Goal: Book appointment/travel/reservation

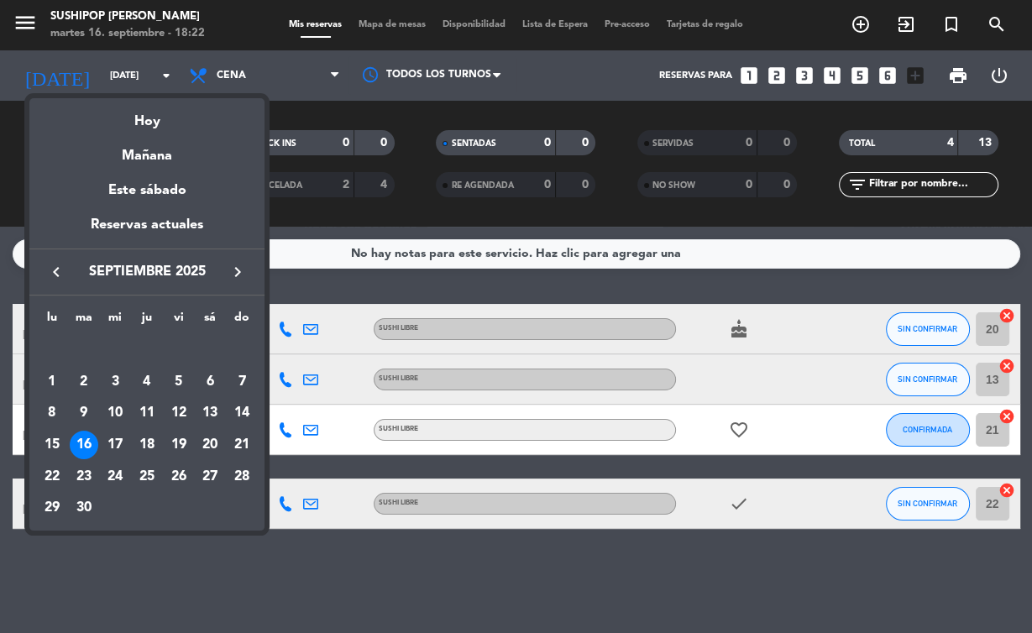
click at [136, 170] on div "Este sábado" at bounding box center [146, 190] width 235 height 47
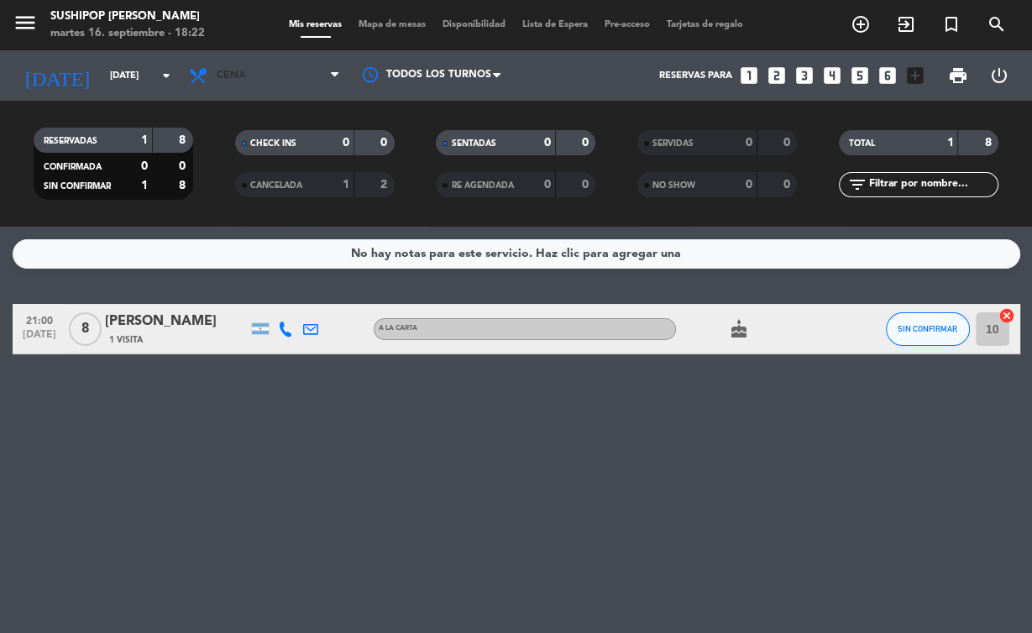
click at [246, 80] on span "Cena" at bounding box center [265, 75] width 168 height 37
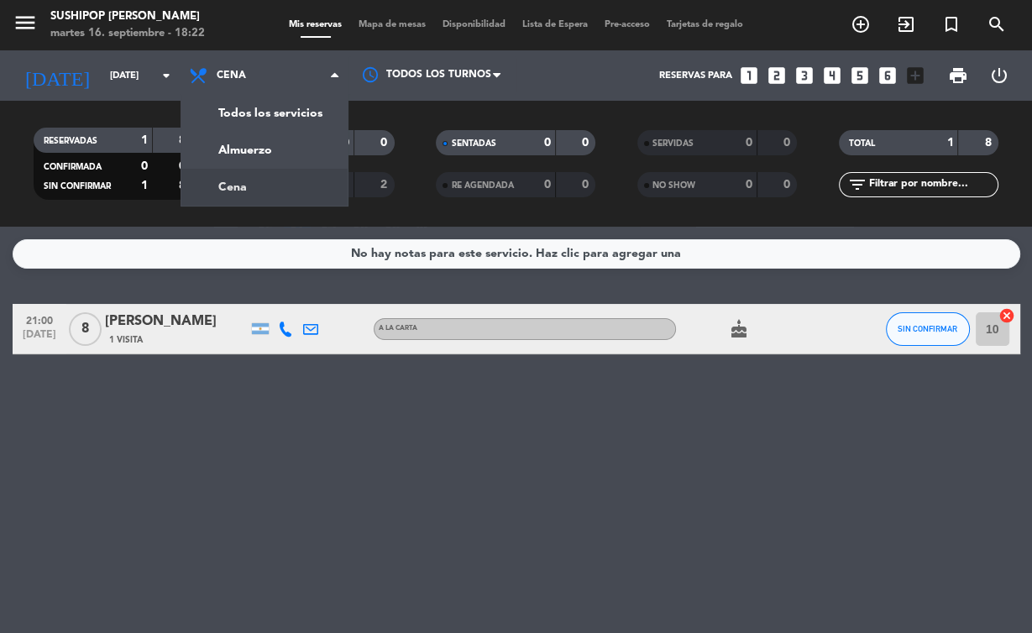
click at [228, 161] on div "menu Sushipop Izakaya - Coronel [PERSON_NAME][DATE] 16. septiembre - 18:22 Mis …" at bounding box center [516, 113] width 1032 height 227
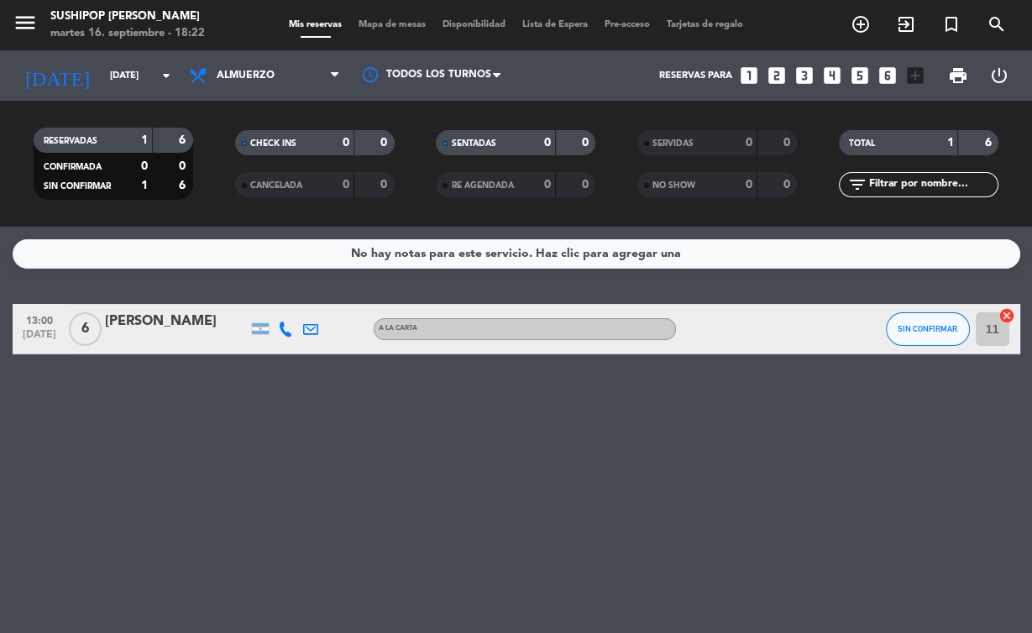
click at [104, 81] on input "[DATE]" at bounding box center [166, 76] width 129 height 28
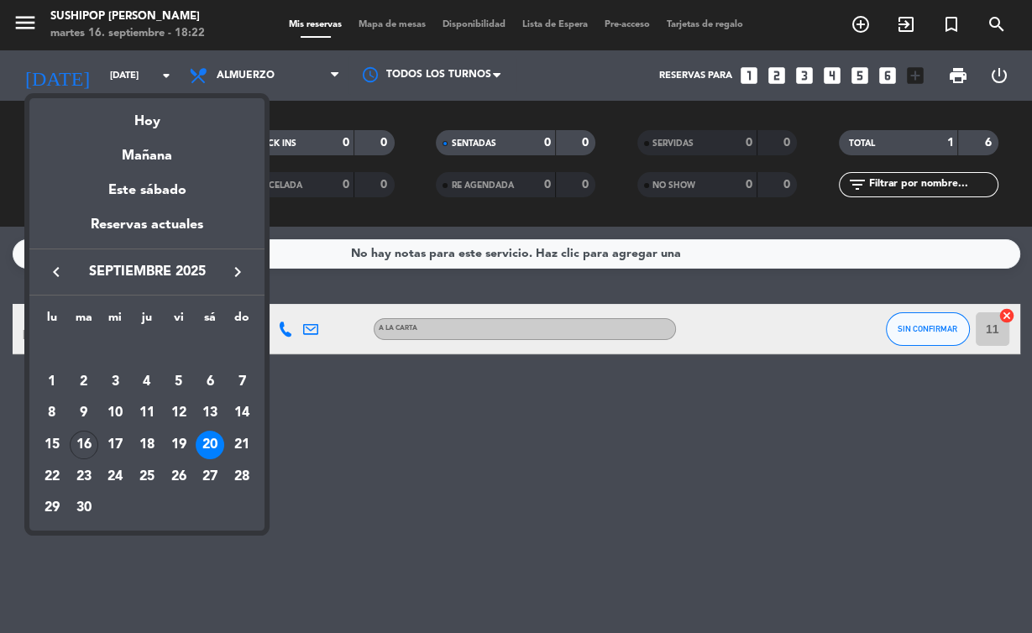
click at [138, 168] on div "Este sábado" at bounding box center [146, 190] width 235 height 47
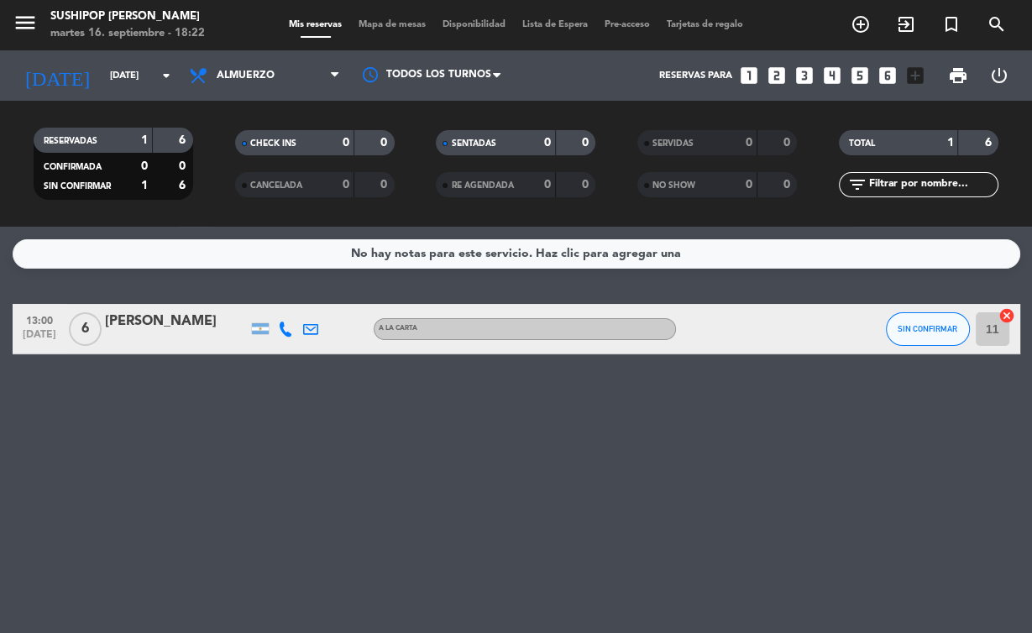
click at [115, 77] on input "[DATE]" at bounding box center [166, 76] width 129 height 28
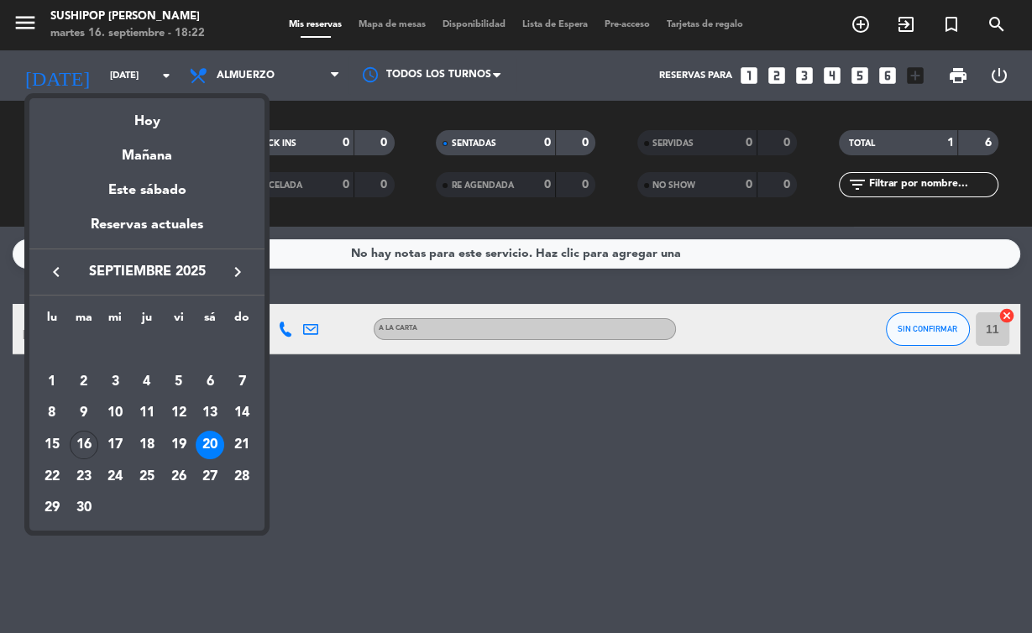
click at [145, 155] on div "Mañana" at bounding box center [146, 150] width 235 height 34
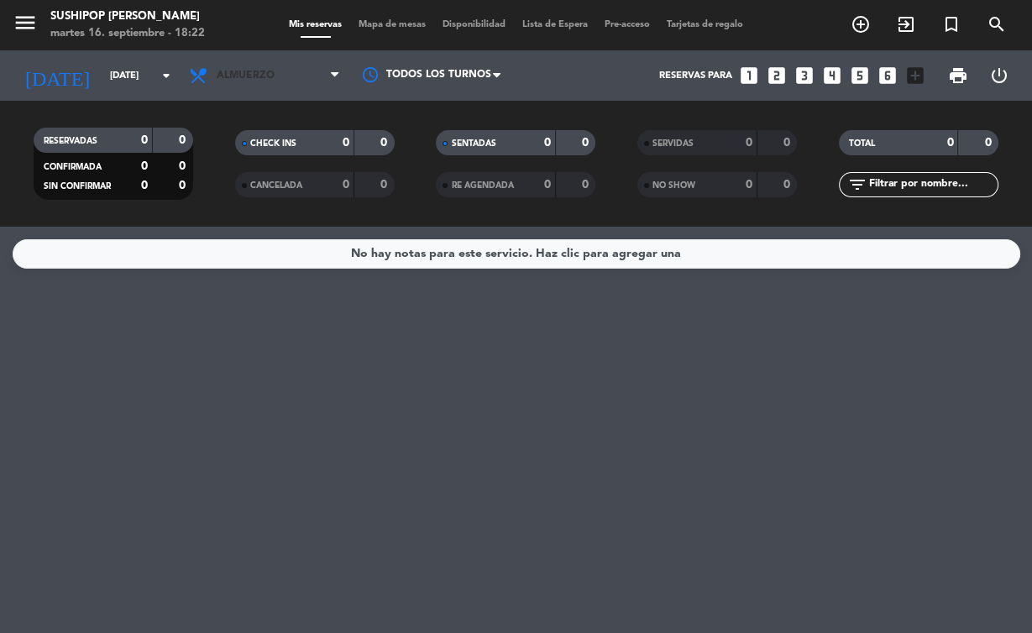
click at [259, 74] on span "Almuerzo" at bounding box center [246, 76] width 58 height 12
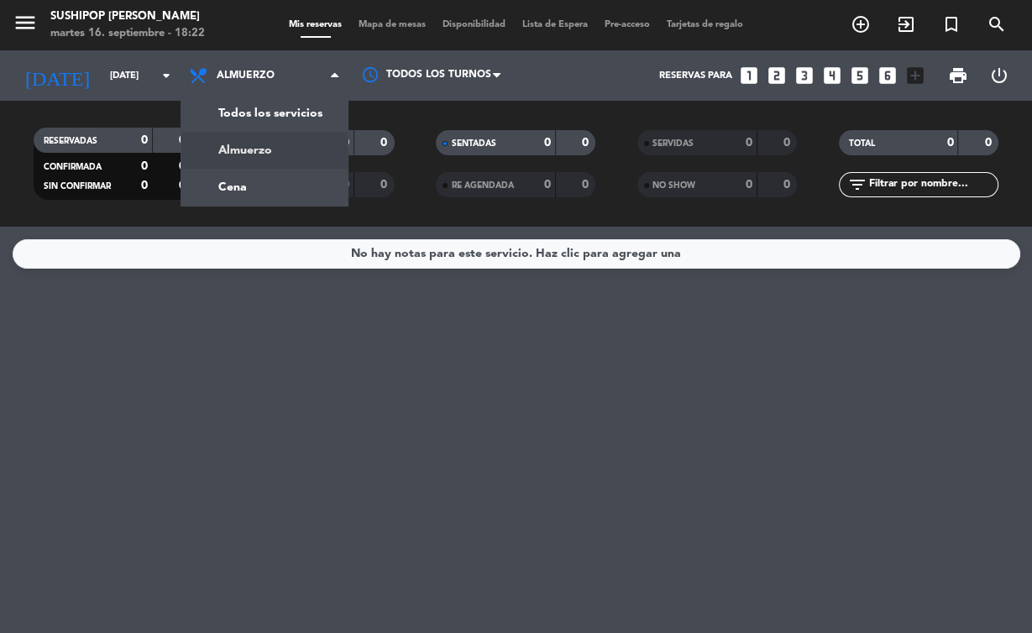
click at [226, 185] on div "menu Sushipop Izakaya - Coronel [PERSON_NAME][DATE] 16. septiembre - 18:22 Mis …" at bounding box center [516, 113] width 1032 height 227
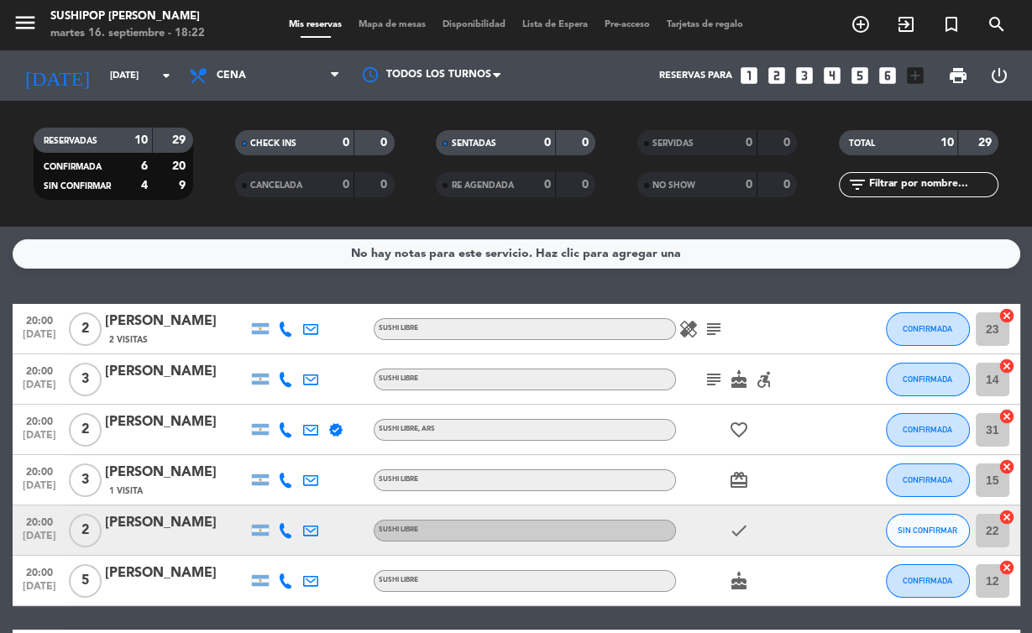
scroll to position [72, 0]
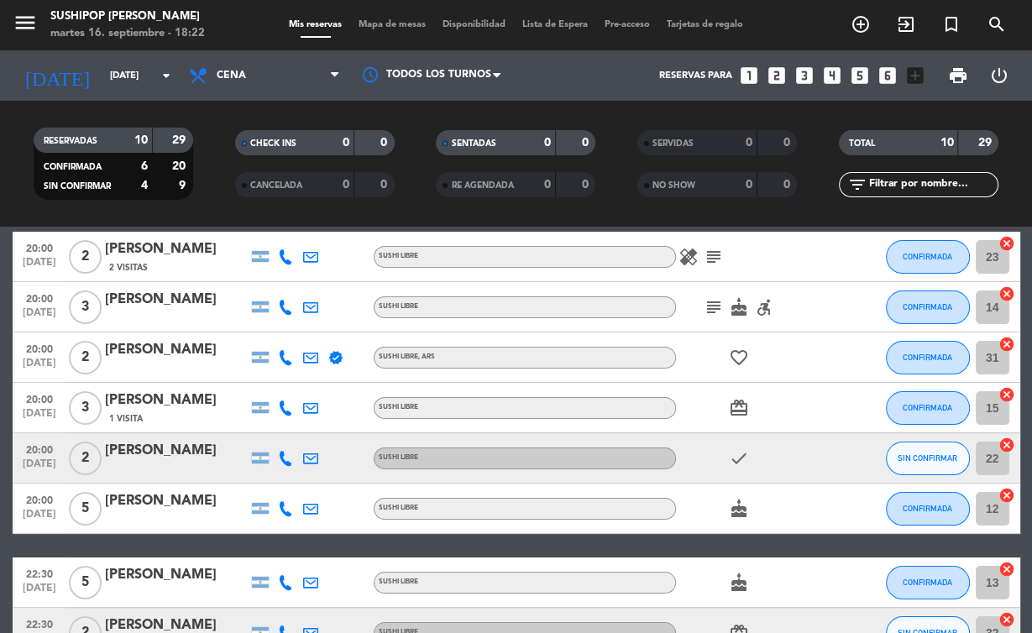
click at [712, 259] on icon "subject" at bounding box center [714, 257] width 20 height 20
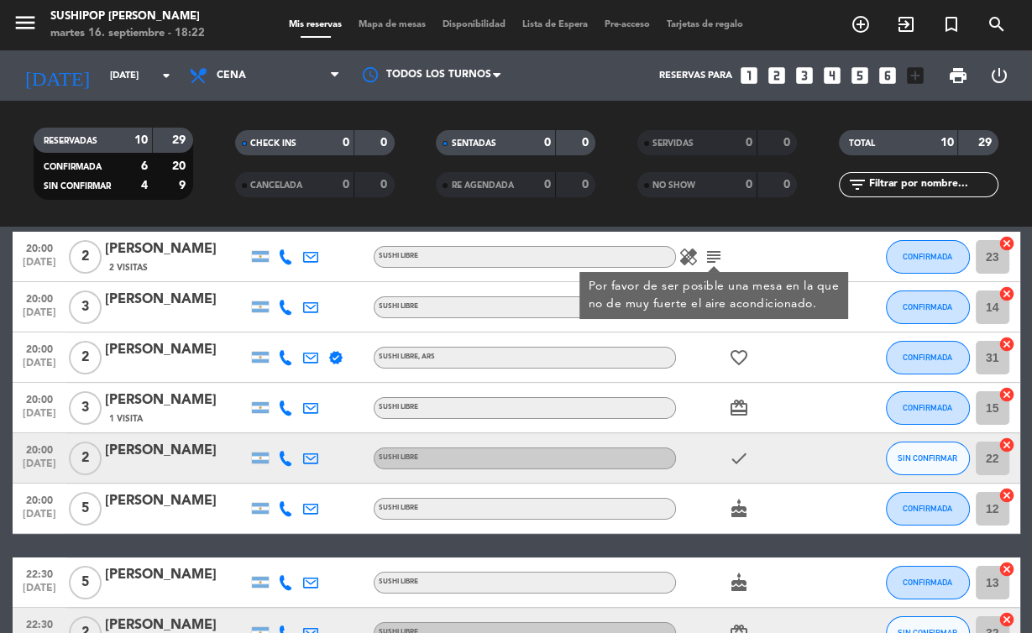
click at [712, 251] on icon "subject" at bounding box center [714, 257] width 20 height 20
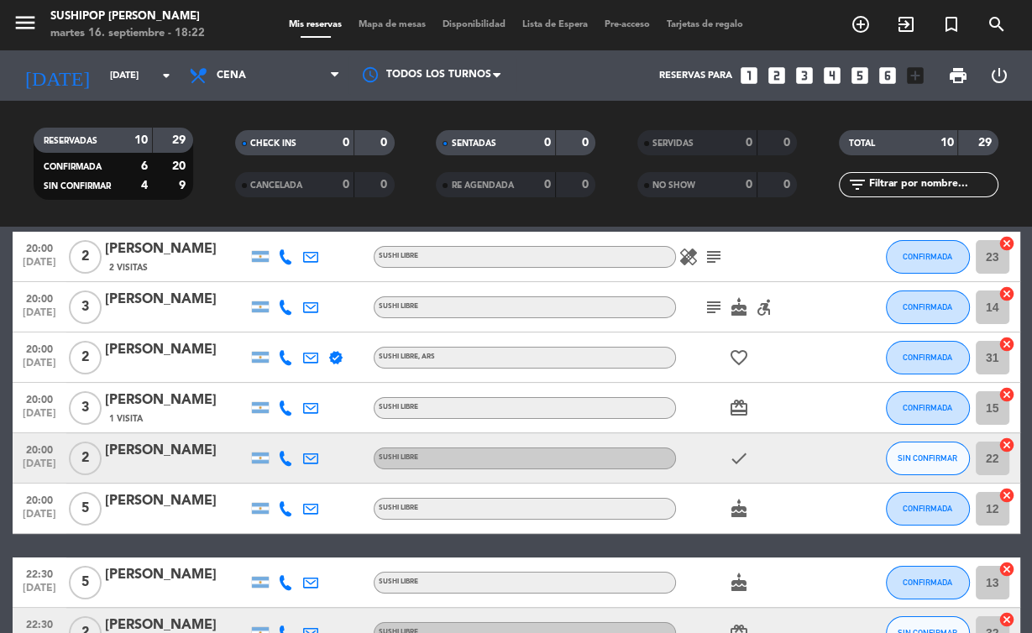
click at [712, 307] on icon "subject" at bounding box center [714, 307] width 20 height 20
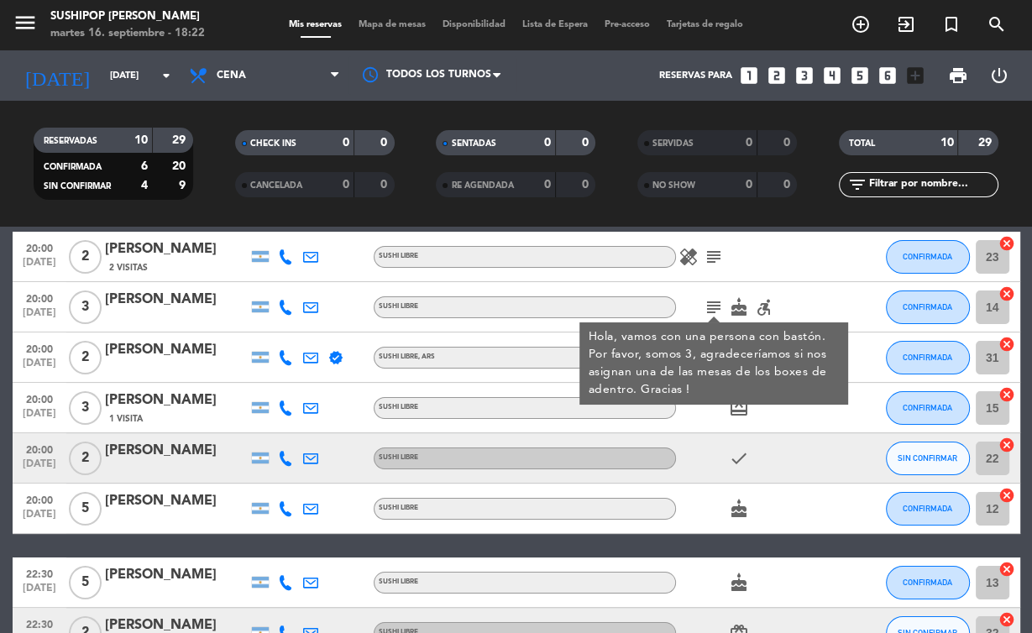
click at [717, 307] on icon "subject" at bounding box center [714, 307] width 20 height 20
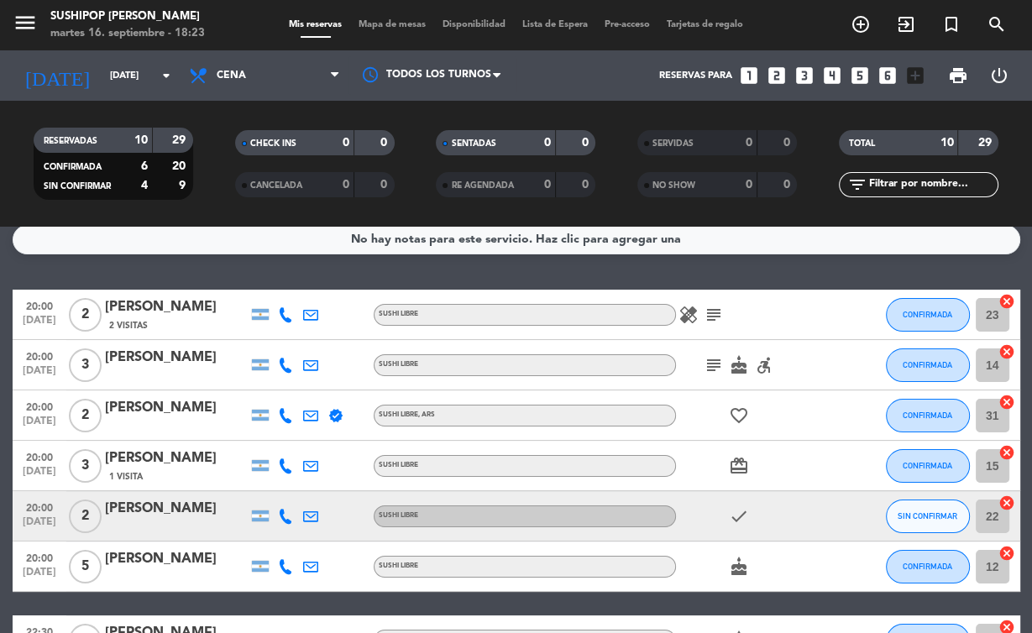
scroll to position [0, 0]
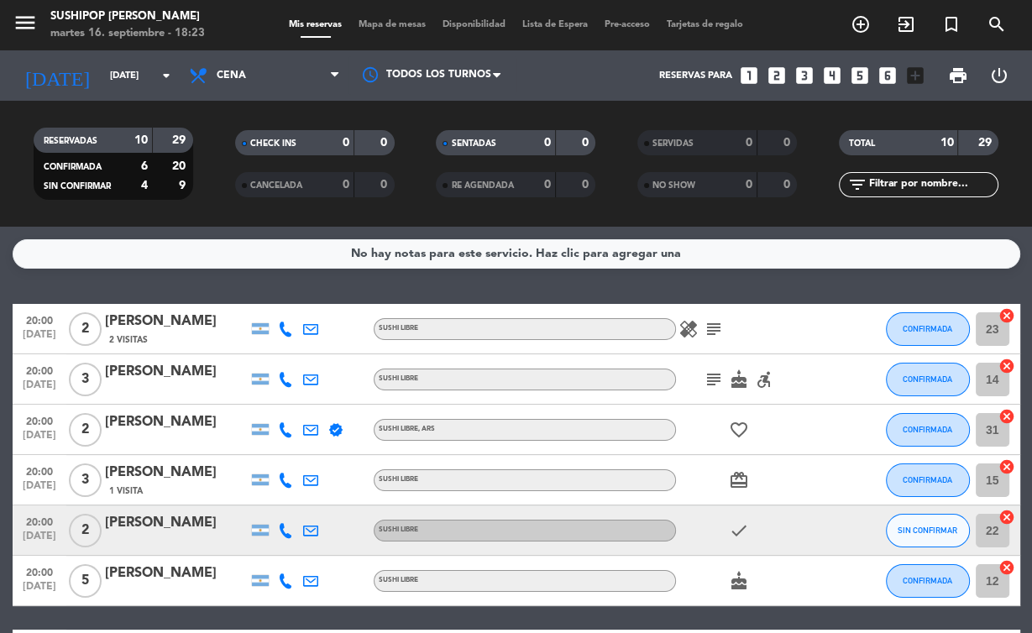
click at [102, 81] on input "[DATE]" at bounding box center [166, 76] width 129 height 28
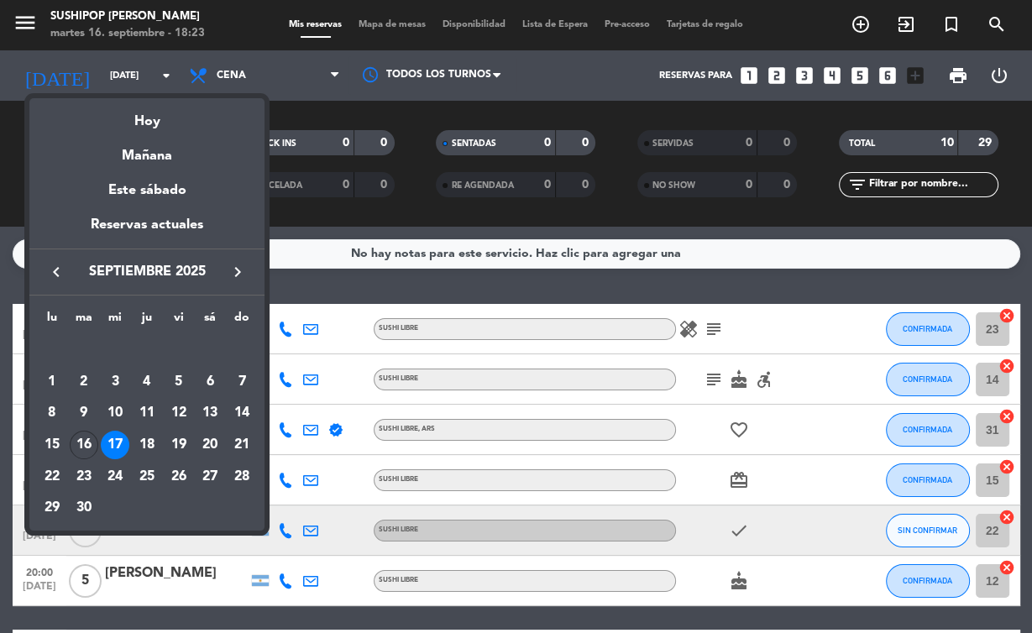
click at [147, 126] on div "Hoy" at bounding box center [146, 115] width 235 height 34
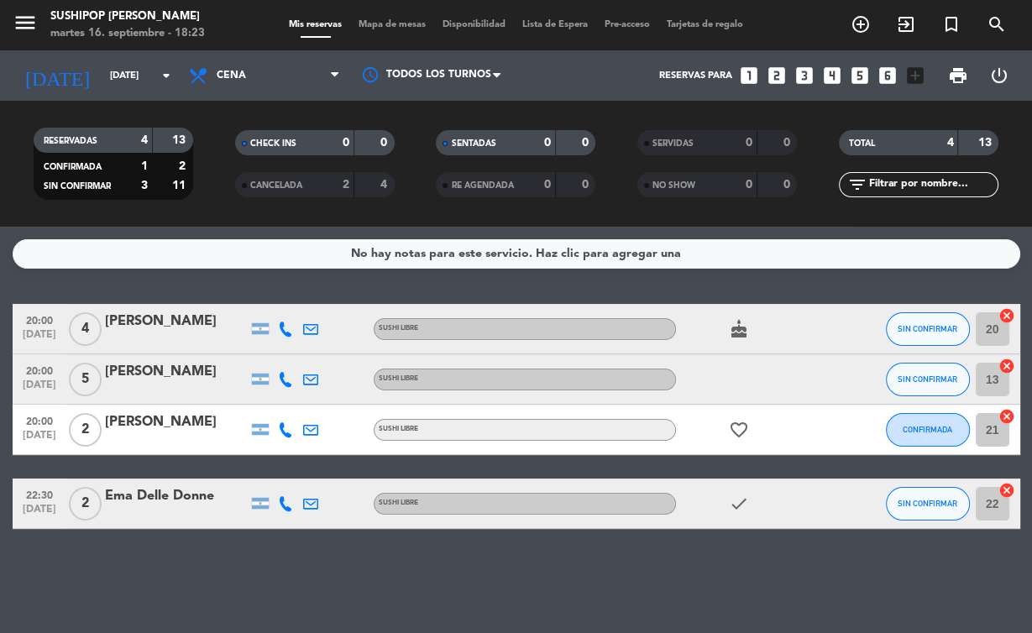
click at [740, 504] on icon "check" at bounding box center [739, 504] width 20 height 20
click at [374, 176] on div "4" at bounding box center [375, 185] width 32 height 19
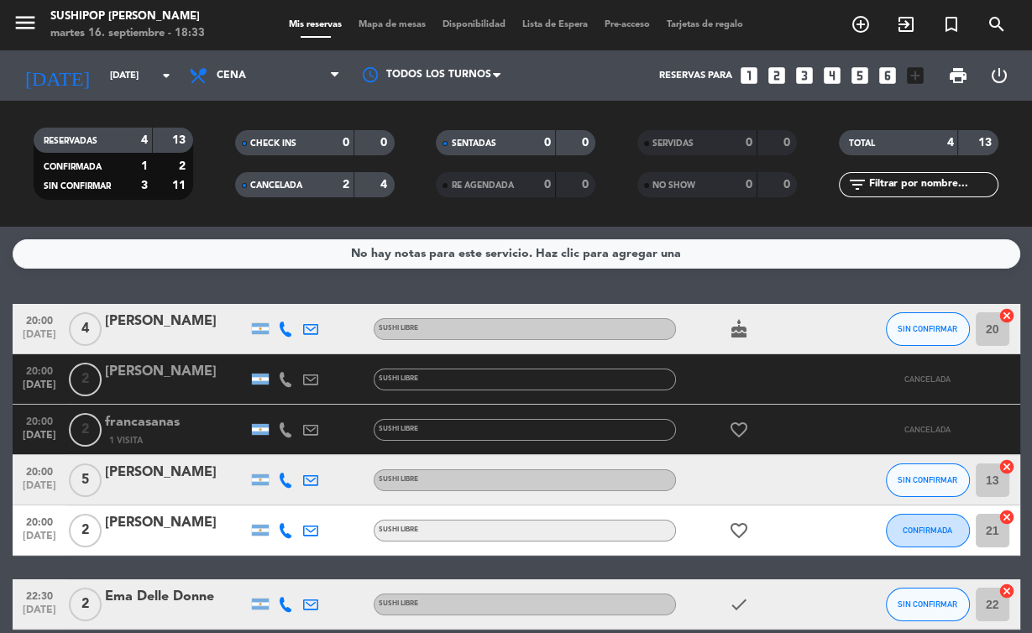
click at [362, 191] on div "4" at bounding box center [375, 185] width 32 height 19
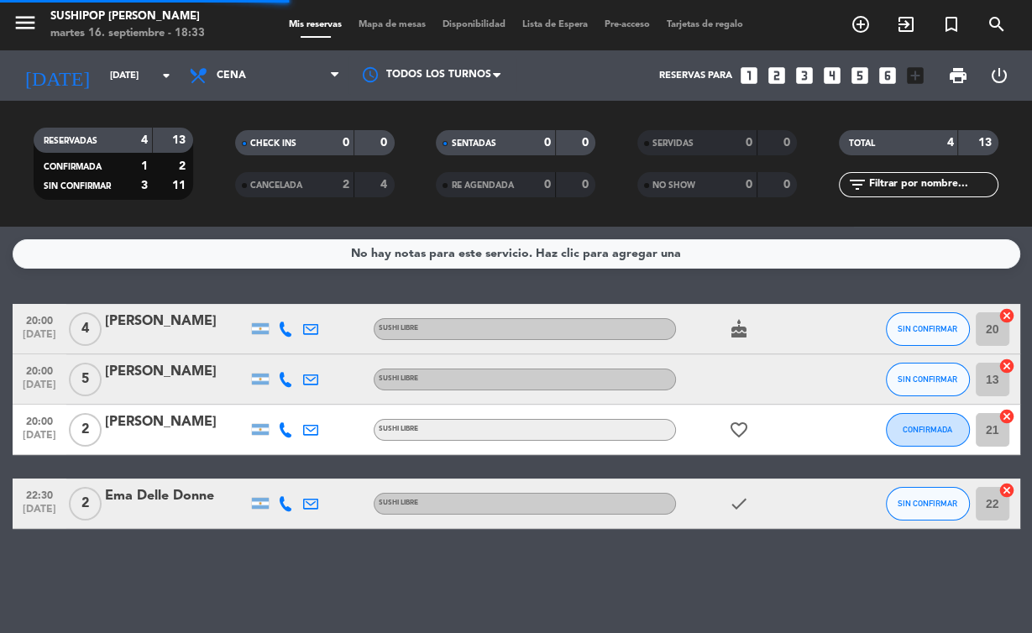
click at [118, 85] on input "[DATE]" at bounding box center [166, 76] width 129 height 28
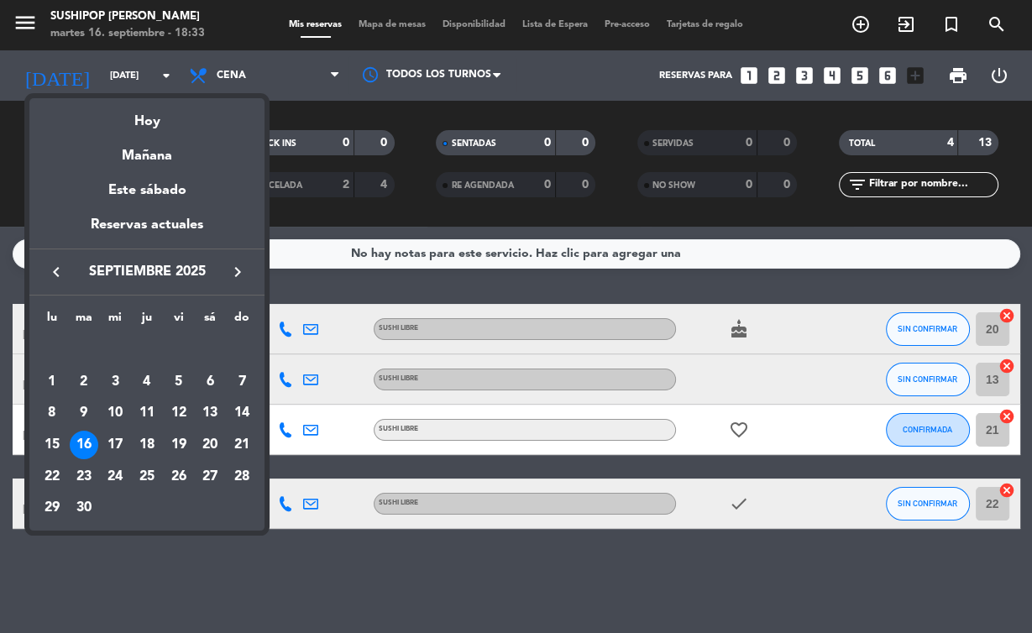
click at [123, 449] on div "17" at bounding box center [115, 445] width 29 height 29
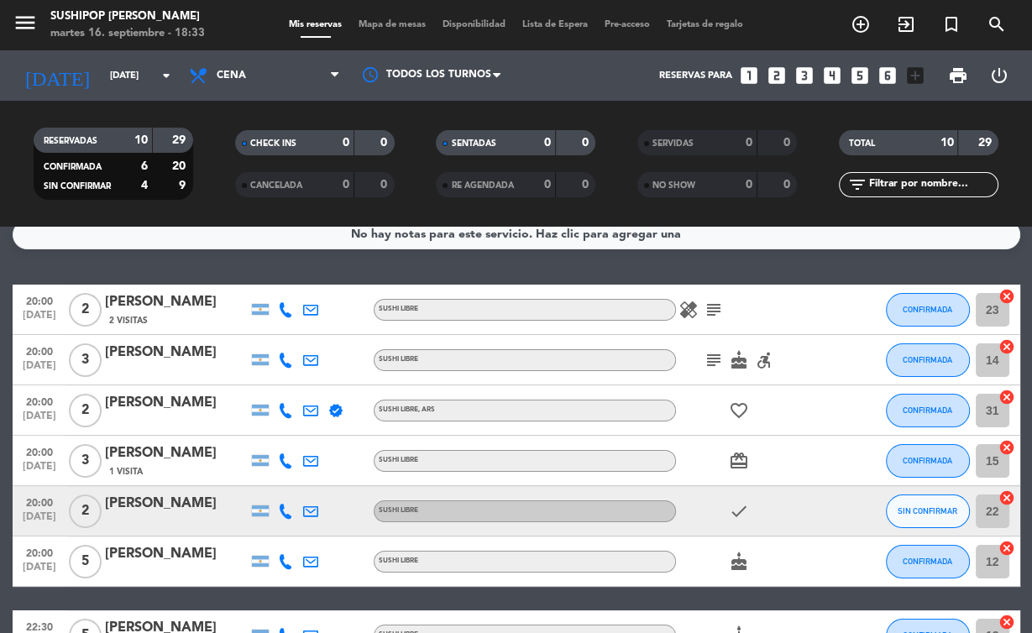
scroll to position [22, 0]
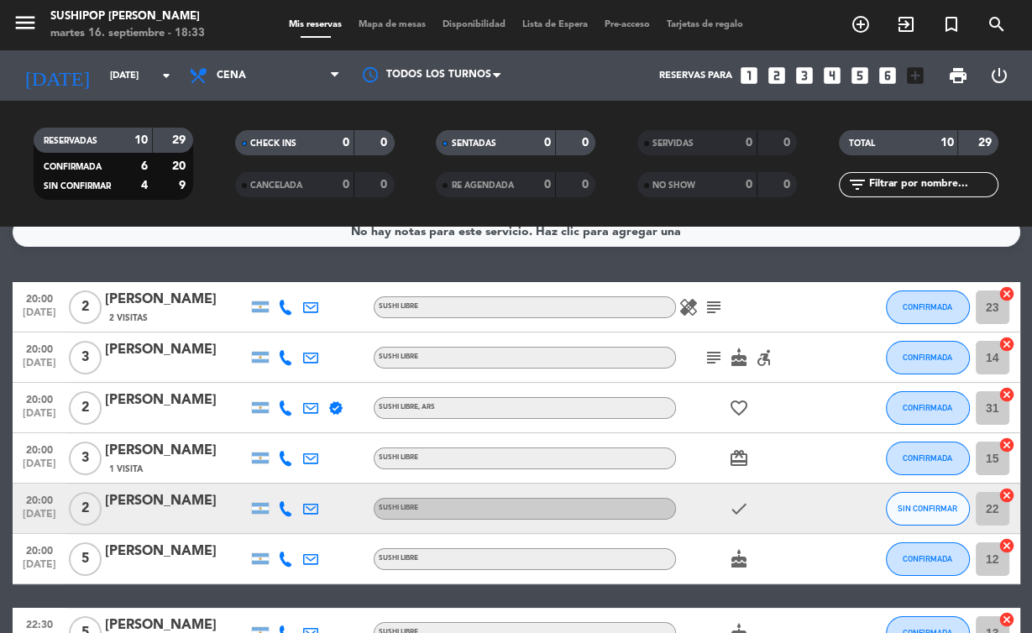
click at [727, 311] on div "healing subject" at bounding box center [751, 307] width 151 height 50
click at [702, 296] on div "healing subject" at bounding box center [751, 307] width 151 height 50
click at [717, 308] on icon "subject" at bounding box center [714, 307] width 20 height 20
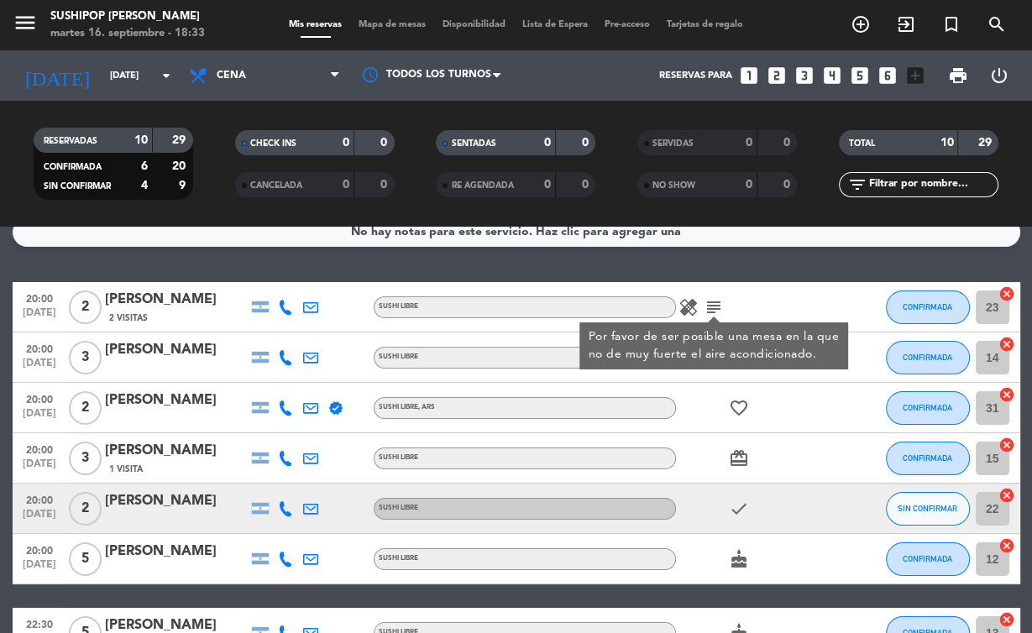
click at [654, 507] on div "SUSHI LIBRE" at bounding box center [525, 509] width 302 height 22
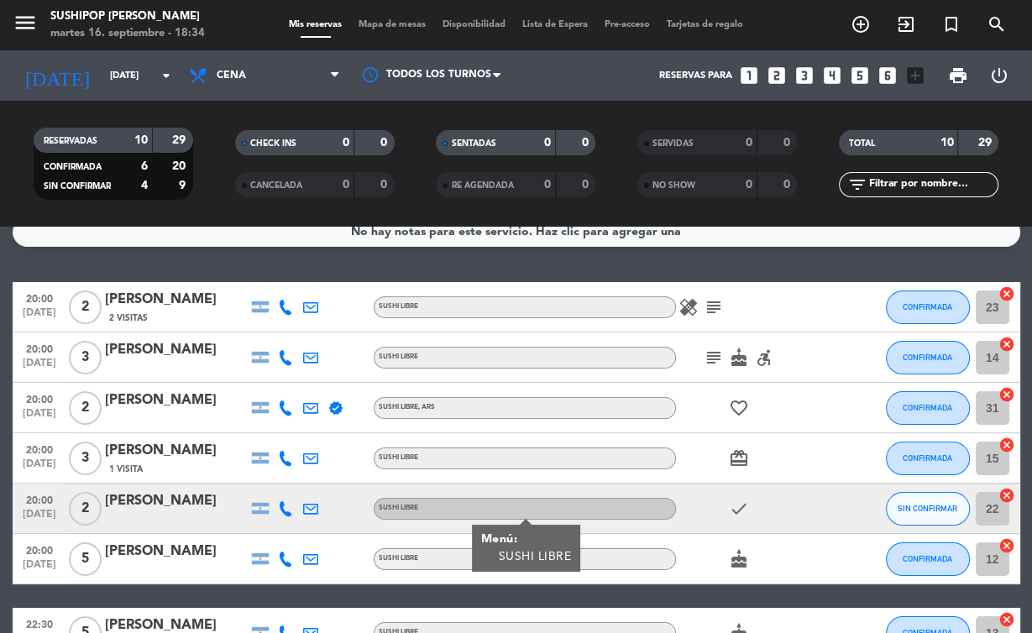
click at [726, 361] on span "subject" at bounding box center [713, 358] width 25 height 20
click at [715, 354] on icon "subject" at bounding box center [714, 358] width 20 height 20
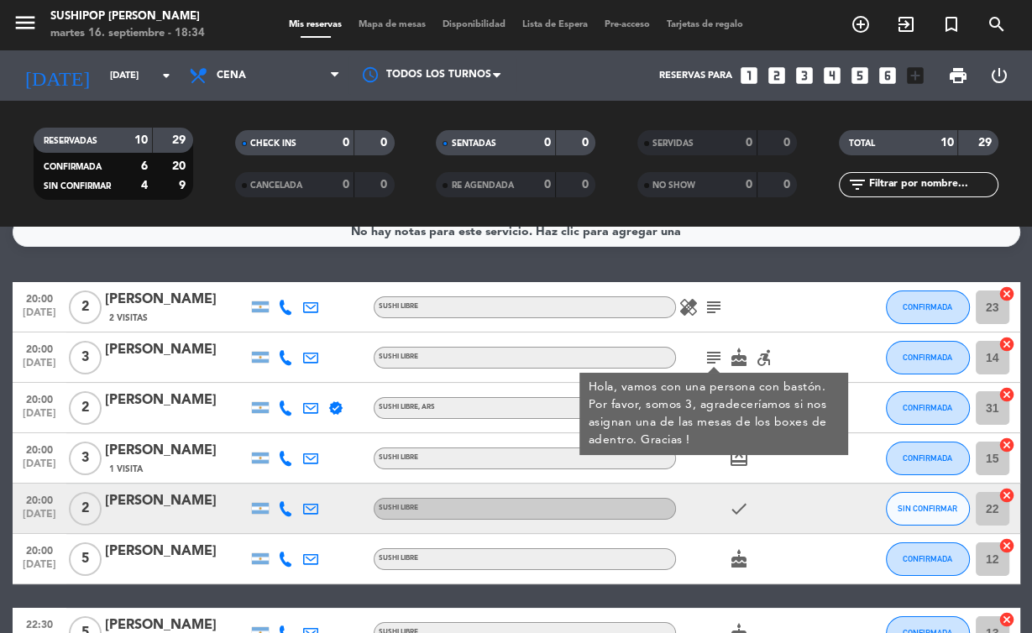
click at [694, 539] on div "cake" at bounding box center [751, 559] width 151 height 50
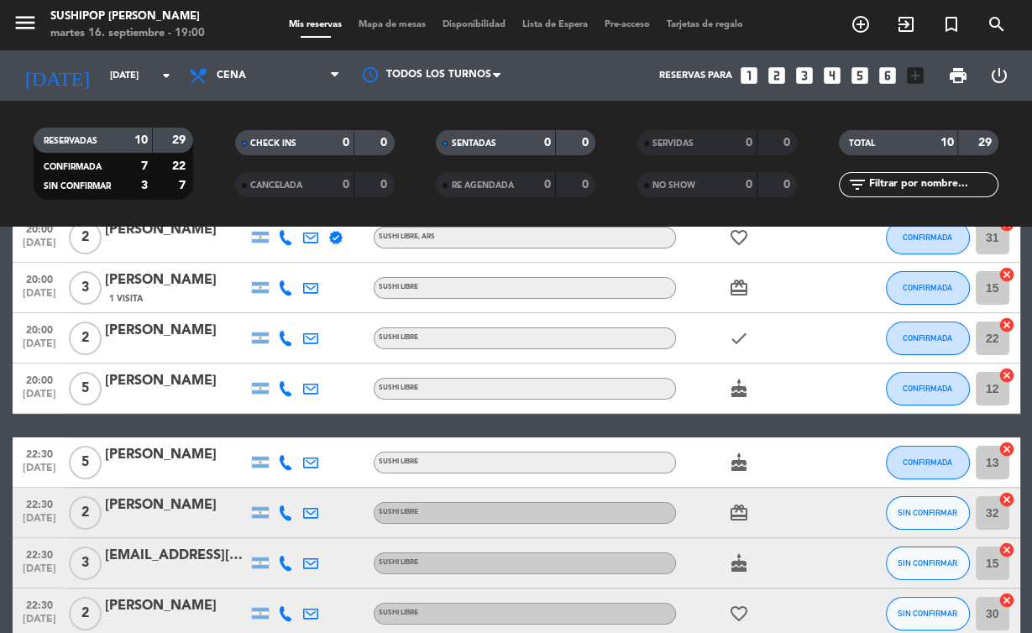
scroll to position [177, 0]
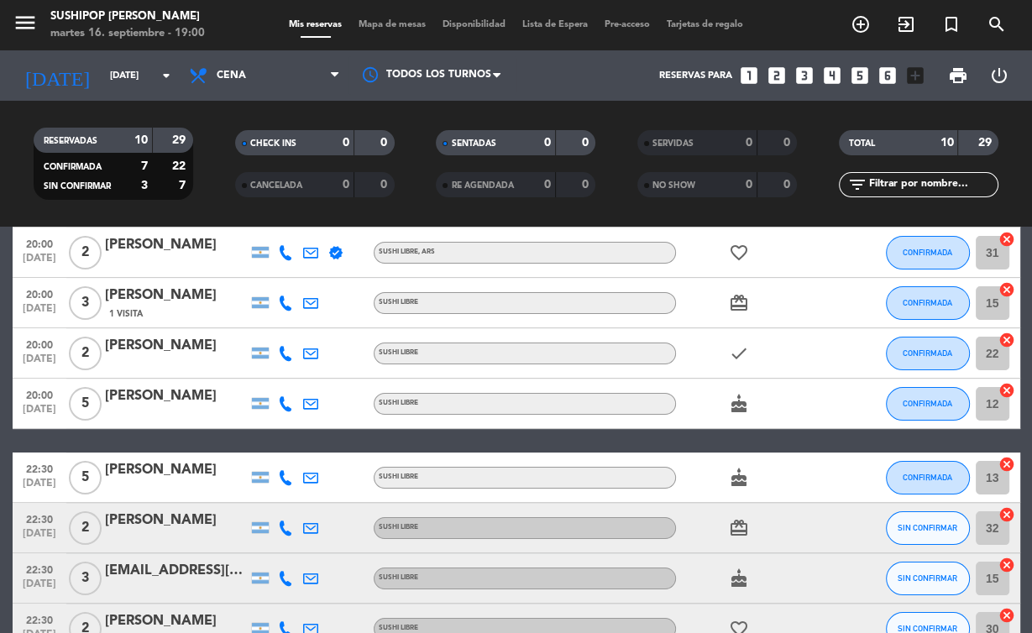
click at [161, 75] on icon "arrow_drop_down" at bounding box center [166, 76] width 20 height 20
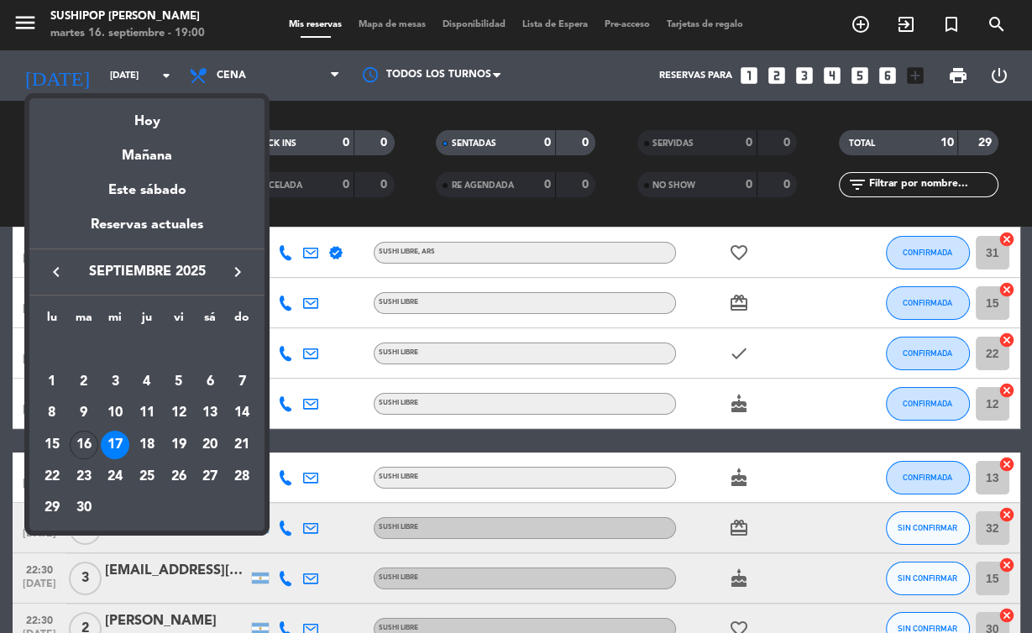
click at [195, 126] on div "Hoy" at bounding box center [146, 115] width 235 height 34
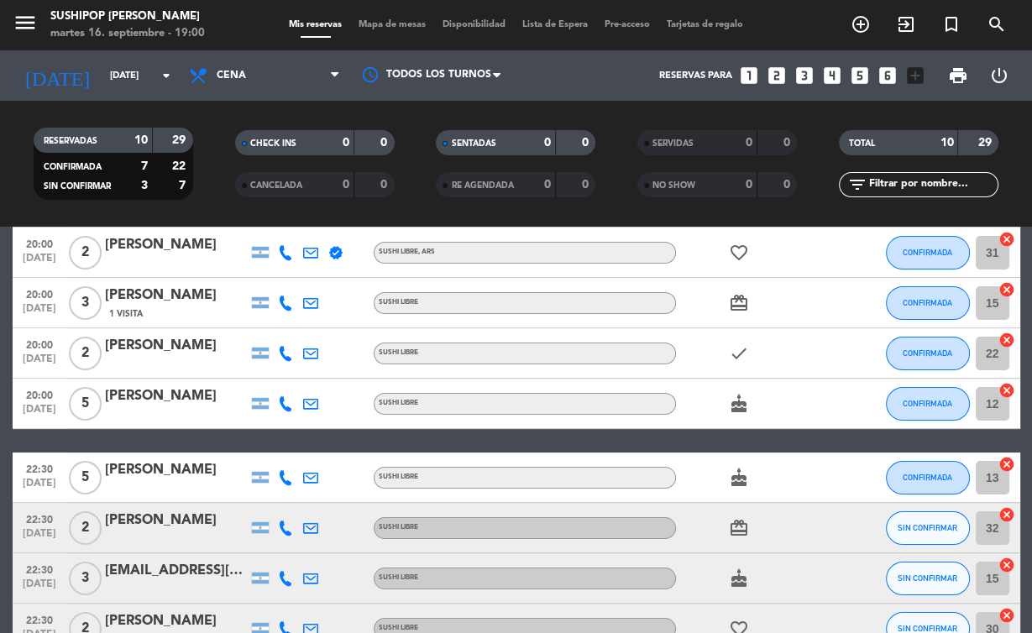
type input "[DATE]"
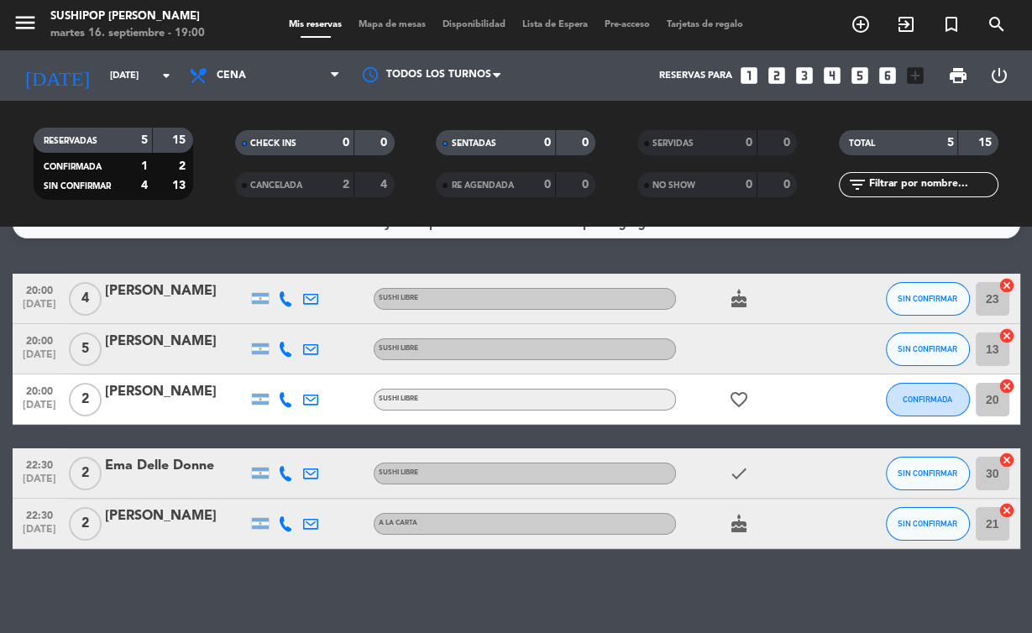
scroll to position [0, 0]
